Goal: Complete application form

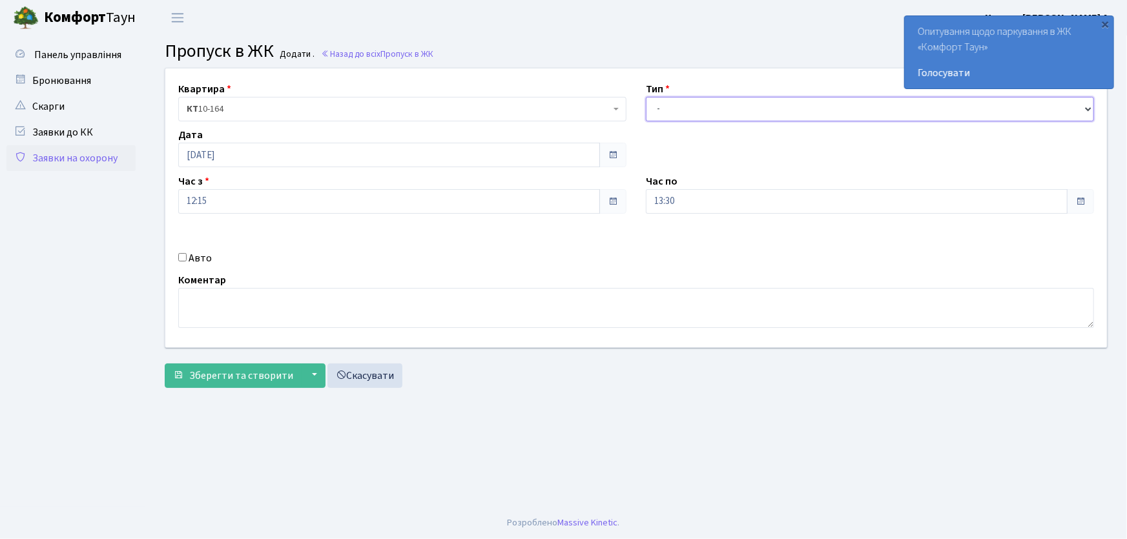
drag, startPoint x: 675, startPoint y: 114, endPoint x: 680, endPoint y: 119, distance: 7.4
click at [675, 114] on select "- Доставка Таксі Гості Сервіс" at bounding box center [870, 109] width 448 height 25
select select "1"
click at [646, 97] on select "- Доставка Таксі Гості Сервіс" at bounding box center [870, 109] width 448 height 25
drag, startPoint x: 683, startPoint y: 204, endPoint x: 584, endPoint y: 194, distance: 99.3
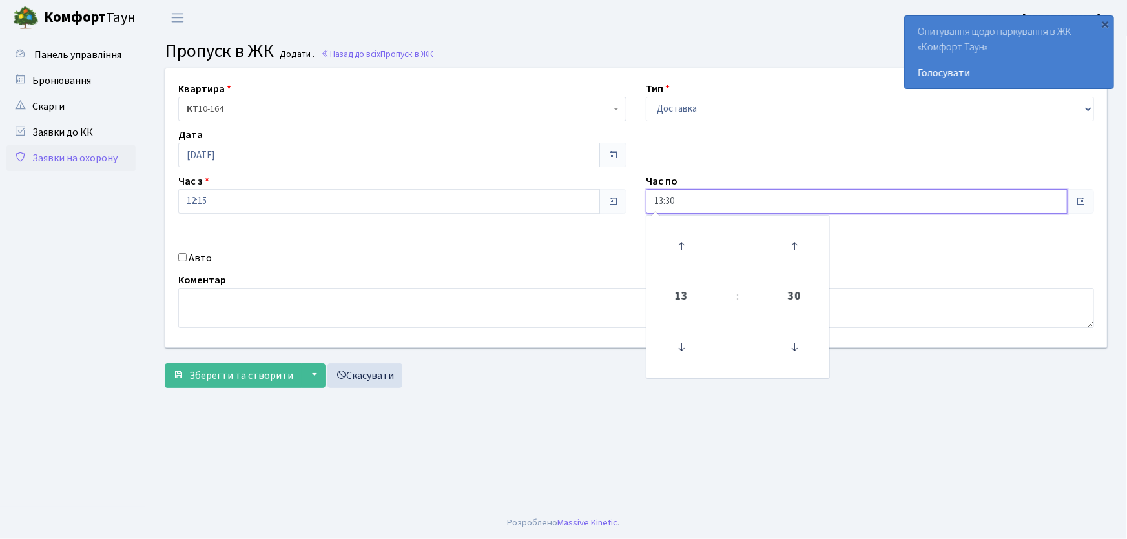
click at [585, 199] on div "Квартира <b>КТ</b>&nbsp;&nbsp;&nbsp;&nbsp;10-164 КТ 10-164 Тип - Доставка Таксі…" at bounding box center [636, 207] width 961 height 279
type input "22:00"
click at [181, 258] on input "Авто" at bounding box center [182, 257] width 8 height 8
checkbox input "true"
type input "СВ0269ВО"
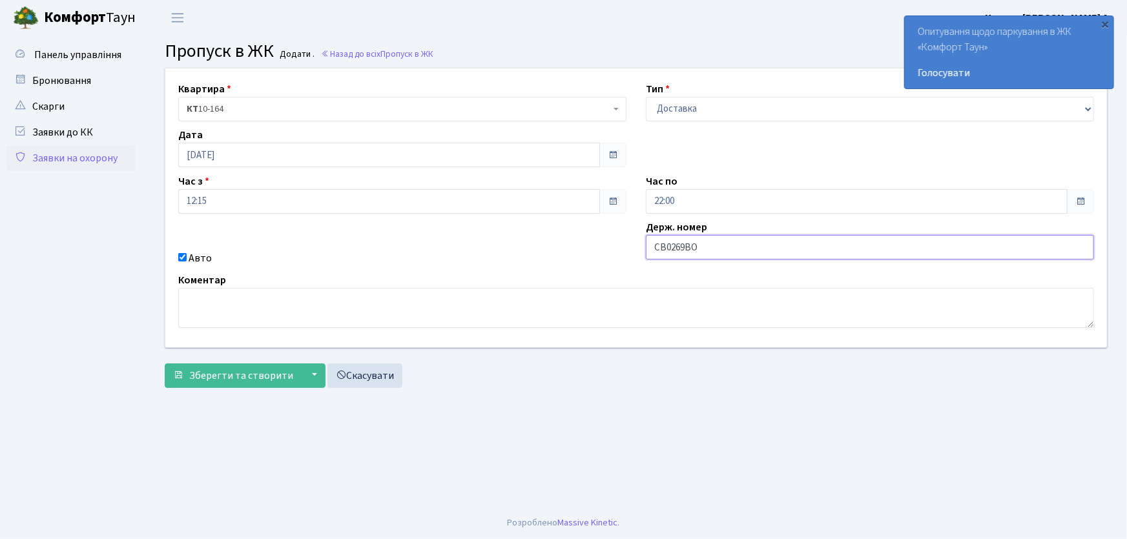
click at [165, 364] on button "Зберегти та створити" at bounding box center [233, 376] width 137 height 25
click at [535, 429] on main "Admin Пропуск в ЖК Додати Пропуск в ЖК Додати . Назад до всіх Пропуск в ЖК Квар…" at bounding box center [636, 271] width 982 height 471
